Goal: Information Seeking & Learning: Learn about a topic

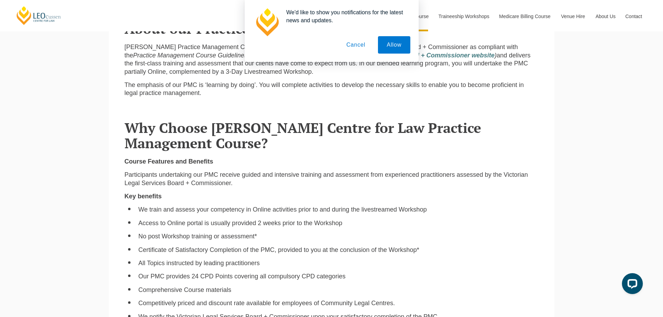
click at [349, 47] on button "Cancel" at bounding box center [356, 44] width 37 height 17
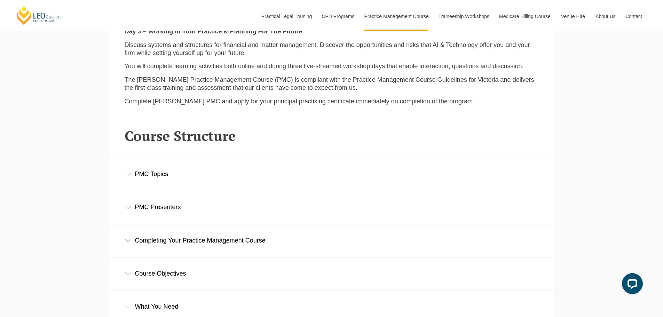
scroll to position [923, 0]
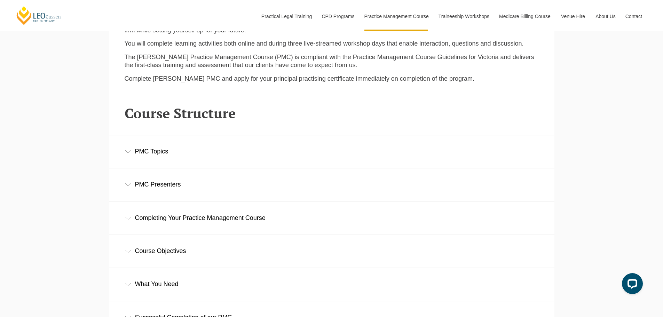
click at [128, 153] on icon at bounding box center [128, 151] width 7 height 3
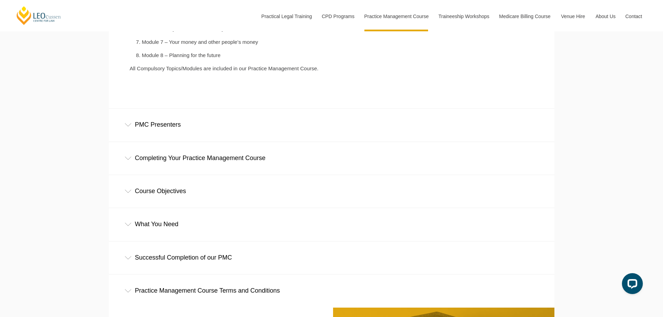
scroll to position [1158, 0]
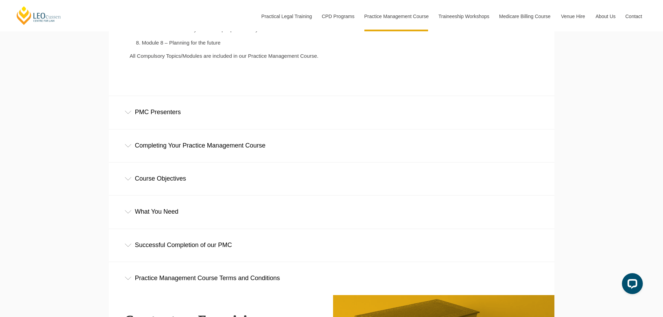
click at [131, 151] on div "Completing Your Practice Management Course" at bounding box center [332, 146] width 446 height 32
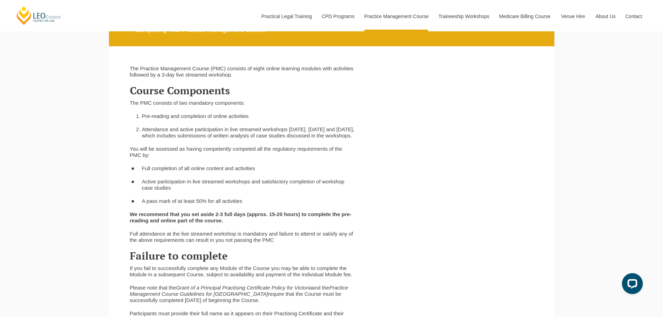
scroll to position [1210, 0]
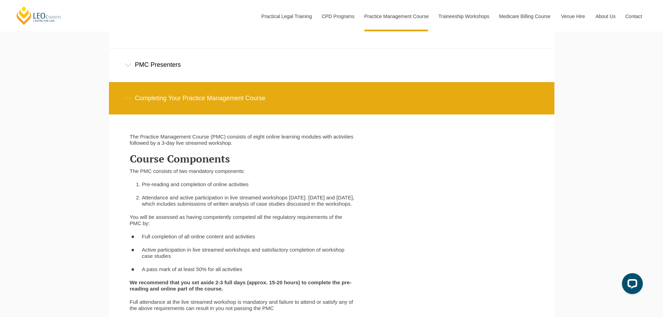
click at [132, 65] on div "PMC Presenters" at bounding box center [332, 65] width 446 height 32
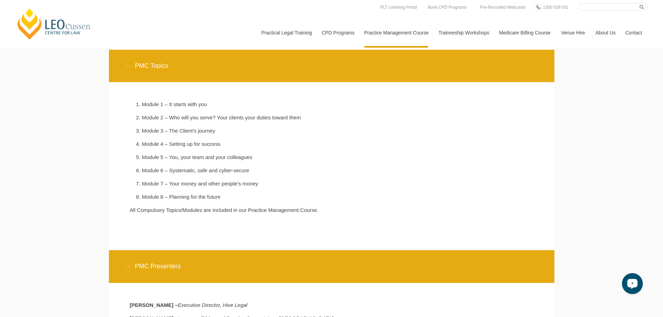
scroll to position [1006, 0]
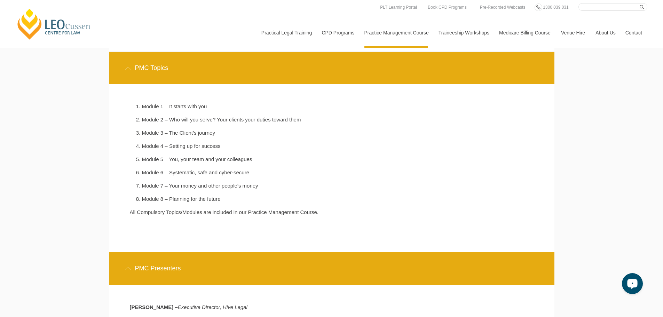
click at [634, 282] on icon "Open LiveChat chat widget" at bounding box center [632, 283] width 7 height 5
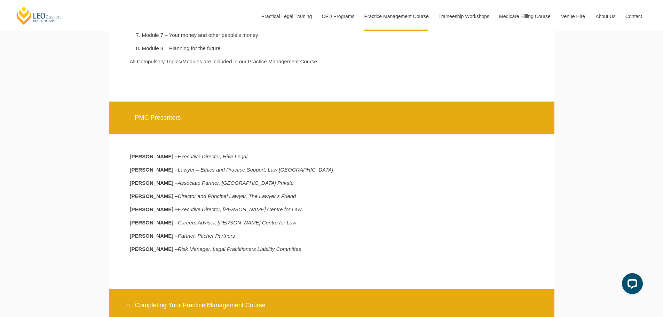
scroll to position [1172, 0]
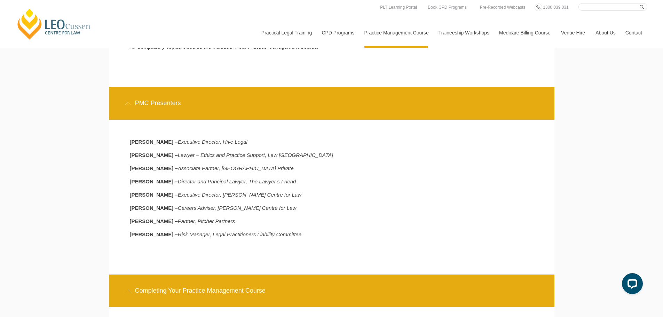
click at [38, 122] on div "[PERSON_NAME] Centre for Law Search here Practical Legal Training Our Practical…" at bounding box center [331, 121] width 663 height 2586
